Goal: Transaction & Acquisition: Download file/media

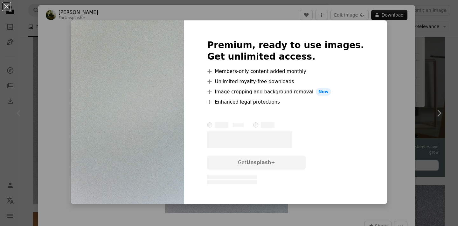
scroll to position [153, 0]
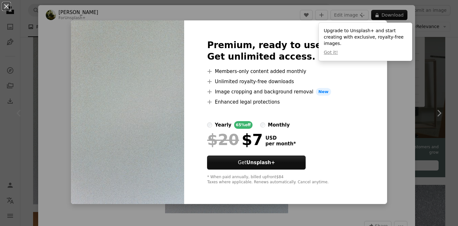
click at [384, 75] on div "An X shape Premium, ready to use images. Get unlimited access. A plus sign Memb…" at bounding box center [229, 113] width 458 height 226
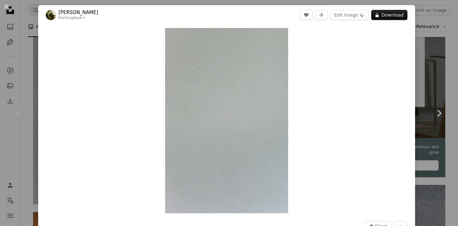
click at [28, 48] on div "An X shape Chevron left Chevron right [PERSON_NAME] For Unsplash+ A heart A plu…" at bounding box center [229, 113] width 458 height 226
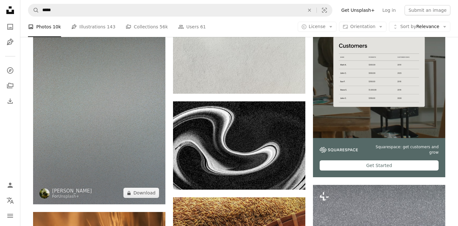
click at [149, 72] on img at bounding box center [99, 104] width 132 height 198
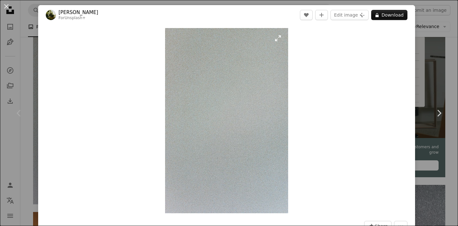
click at [232, 145] on img "Zoom in on this image" at bounding box center [226, 120] width 123 height 185
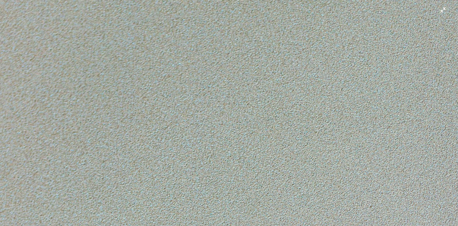
scroll to position [231, 0]
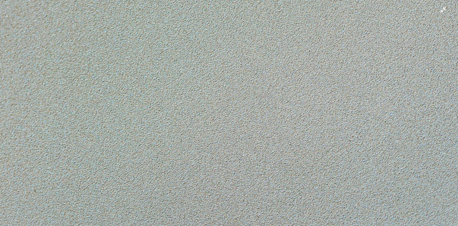
click at [229, 55] on img "Zoom out on this image" at bounding box center [229, 112] width 459 height 688
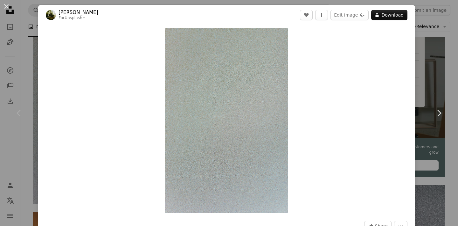
click at [426, 50] on div "An X shape Chevron left Chevron right [PERSON_NAME] For Unsplash+ A heart A plu…" at bounding box center [229, 113] width 458 height 226
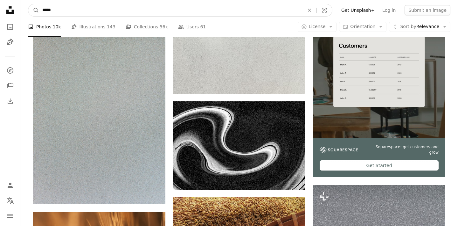
click at [221, 12] on input "*****" at bounding box center [170, 10] width 263 height 12
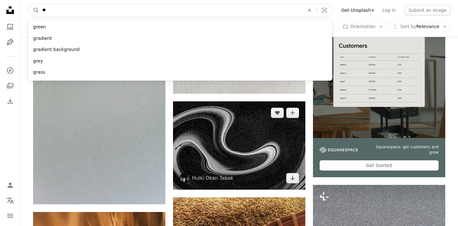
type input "**"
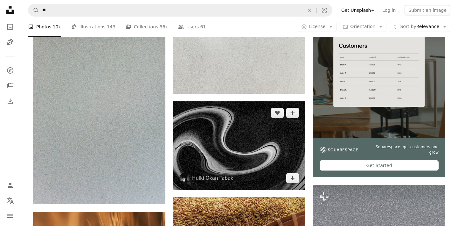
click at [240, 122] on img at bounding box center [239, 145] width 132 height 88
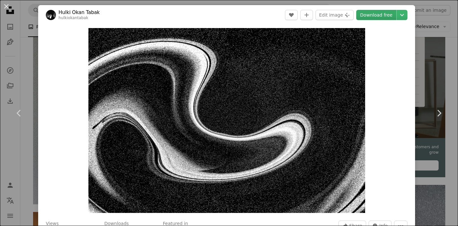
click at [384, 15] on link "Download free" at bounding box center [376, 15] width 40 height 10
